Goal: Transaction & Acquisition: Book appointment/travel/reservation

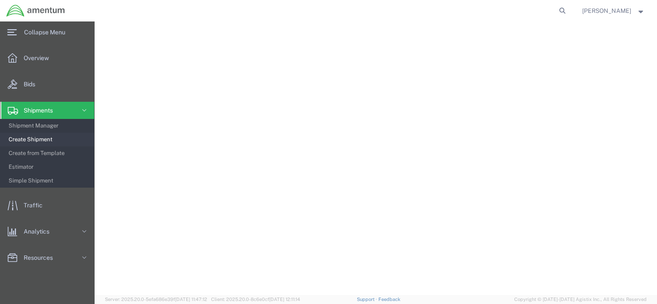
click at [37, 123] on span "Shipment Manager" at bounding box center [49, 125] width 80 height 17
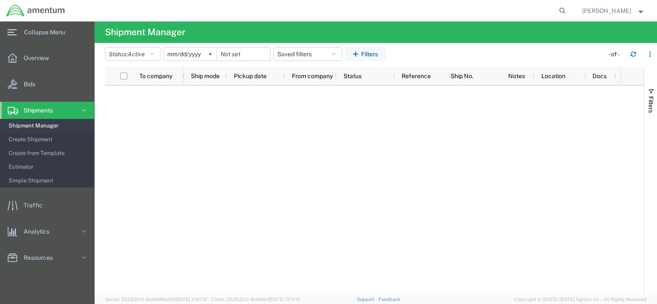
click at [56, 107] on span "Shipments" at bounding box center [41, 110] width 35 height 17
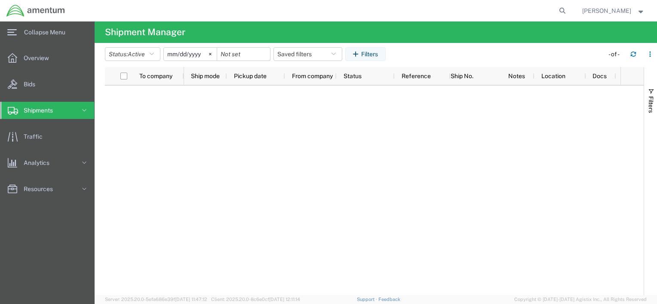
click at [49, 106] on span "Shipments" at bounding box center [41, 110] width 35 height 17
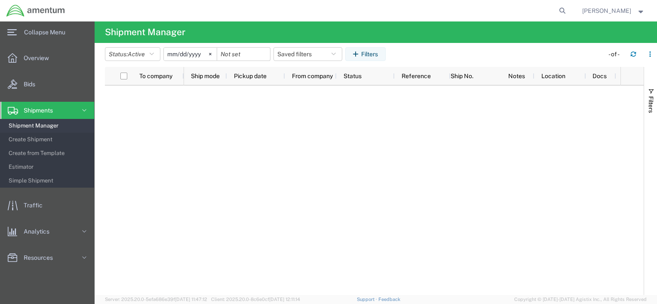
click at [47, 124] on span "Shipment Manager" at bounding box center [49, 125] width 80 height 17
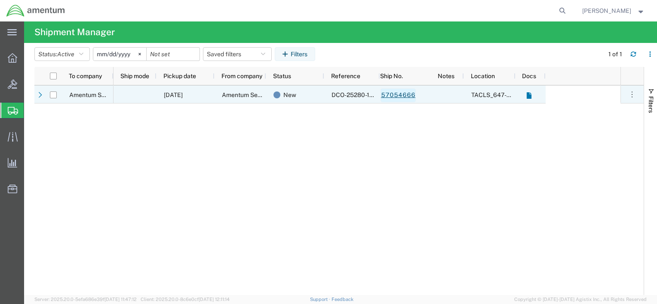
click at [396, 95] on link "57054666" at bounding box center [397, 96] width 35 height 14
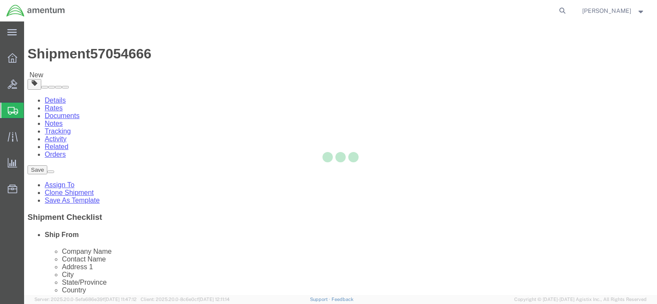
click at [540, 279] on div at bounding box center [340, 158] width 633 height 274
select select "42722"
select select "42728"
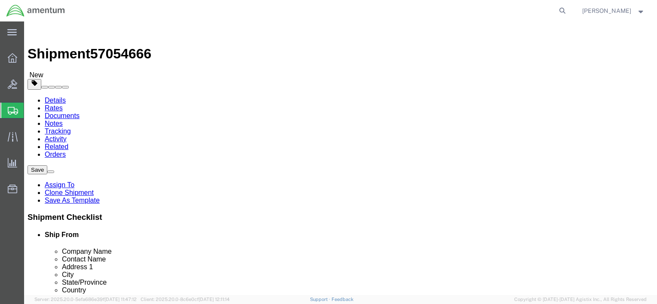
click button "Rate Shipment"
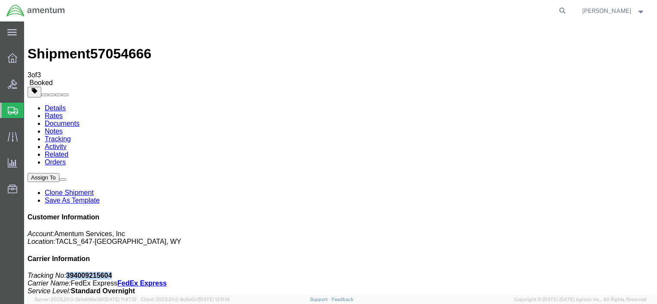
drag, startPoint x: 581, startPoint y: 132, endPoint x: 537, endPoint y: 135, distance: 44.3
click at [537, 272] on p "Tracking No: 394009215604 Carrier Name: FedEx Express FedEx Express Service Lev…" at bounding box center [341, 283] width 626 height 23
drag, startPoint x: 537, startPoint y: 135, endPoint x: 550, endPoint y: 133, distance: 13.9
copy b "394009215604"
drag, startPoint x: 270, startPoint y: 150, endPoint x: 327, endPoint y: 263, distance: 126.5
